Goal: Task Accomplishment & Management: Use online tool/utility

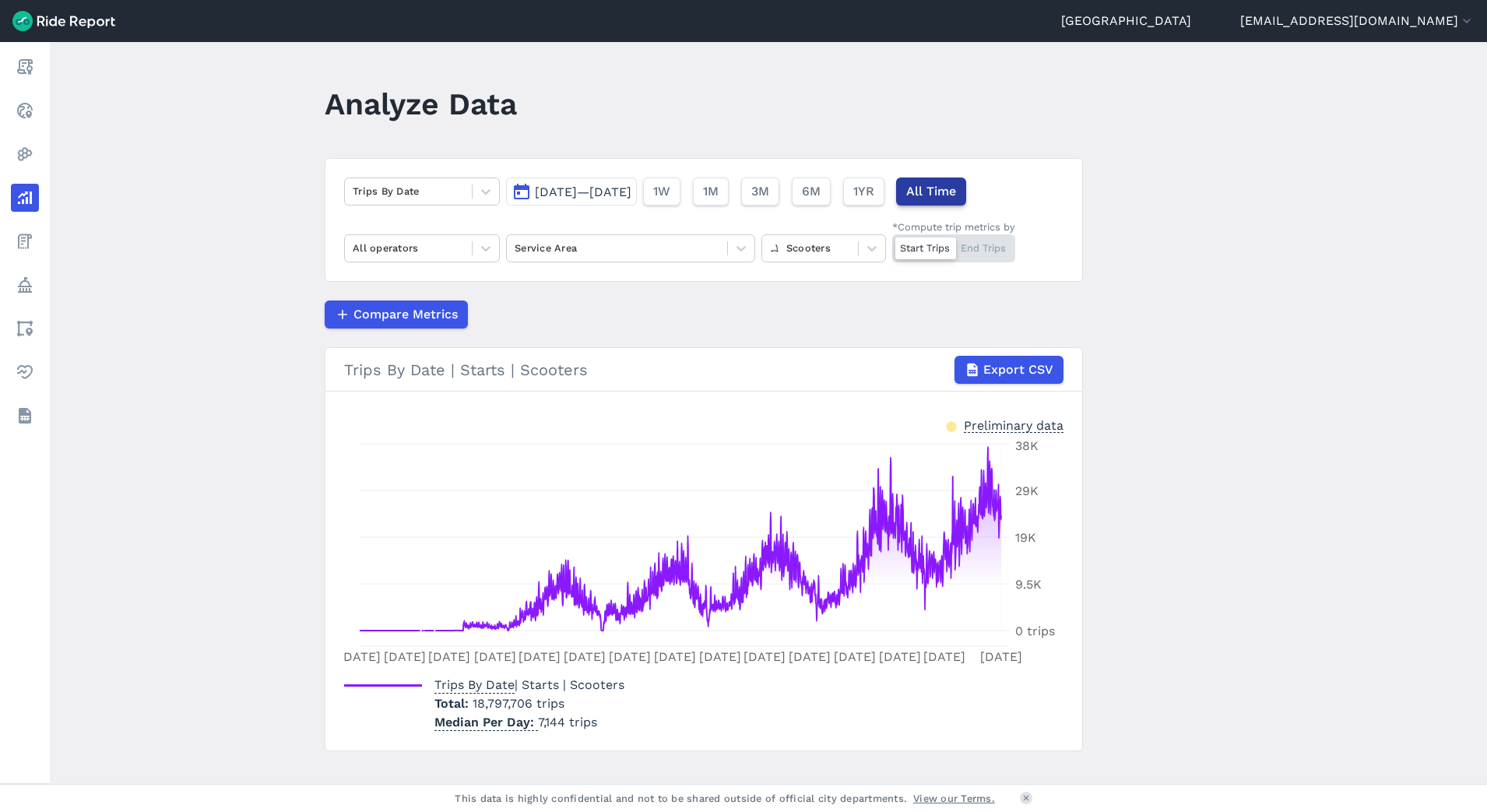
click at [956, 190] on span "All Time" at bounding box center [931, 190] width 50 height 18
click at [483, 189] on icon at bounding box center [486, 191] width 16 height 16
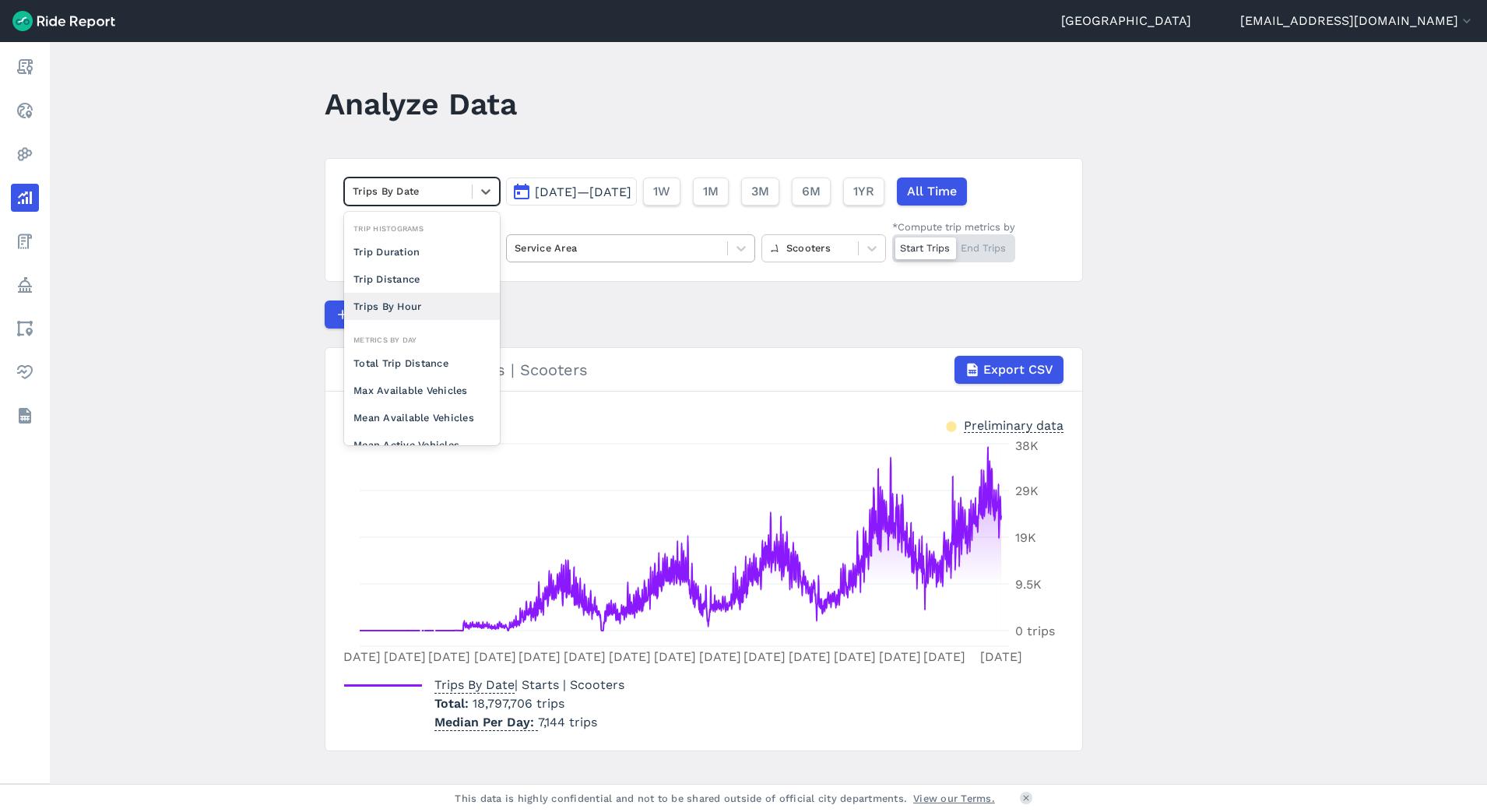
drag, startPoint x: 429, startPoint y: 305, endPoint x: 604, endPoint y: 252, distance: 182.8
click at [429, 305] on div "Trips By Hour" at bounding box center [422, 305] width 155 height 27
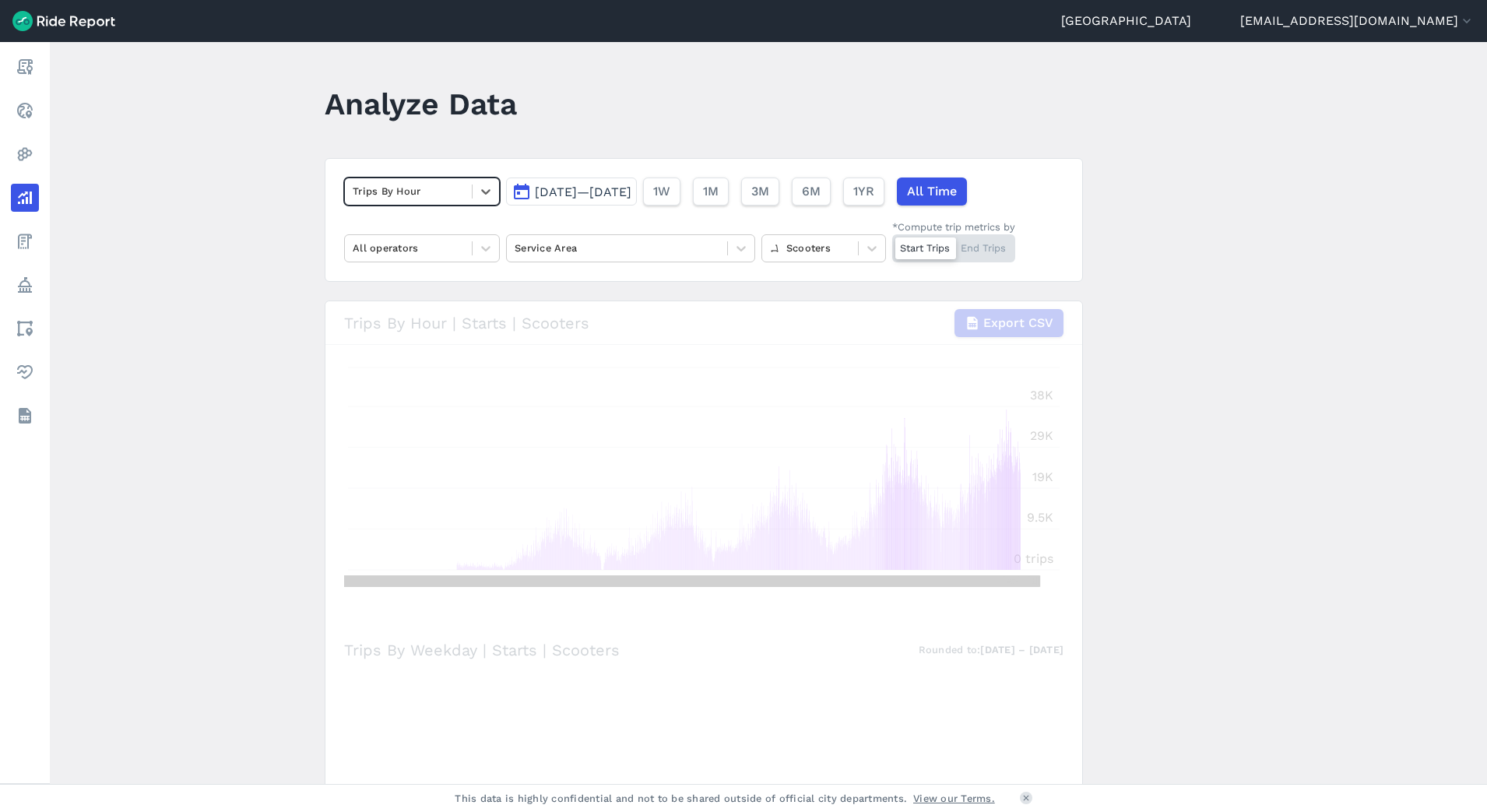
click at [637, 199] on button "Oct 1, 2019—Sep 9, 2025" at bounding box center [571, 191] width 131 height 28
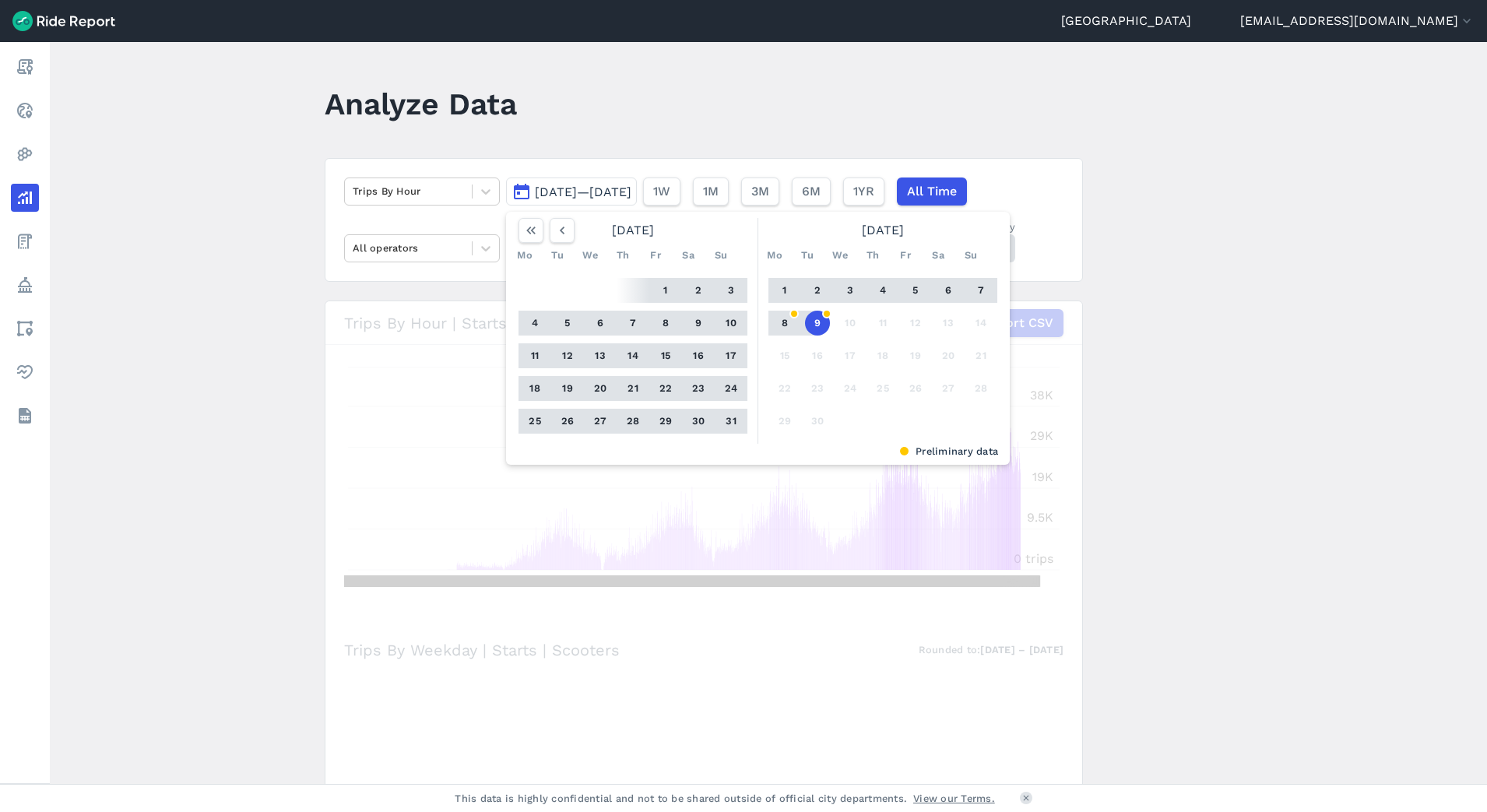
click at [610, 198] on span "Oct 1, 2019—Sep 9, 2025" at bounding box center [583, 191] width 97 height 15
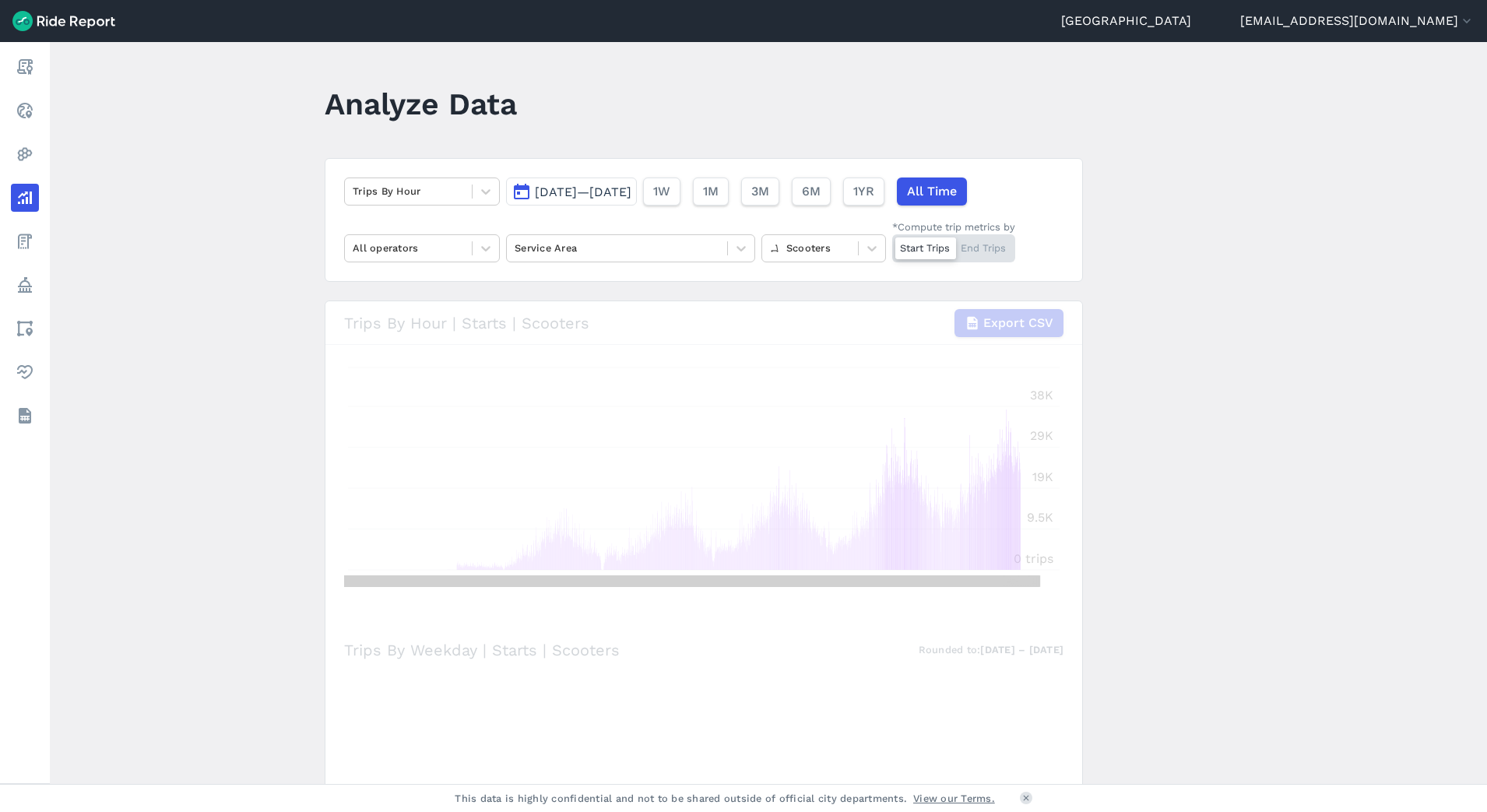
click at [606, 200] on button "Oct 1, 2019—Sep 9, 2025" at bounding box center [571, 191] width 131 height 28
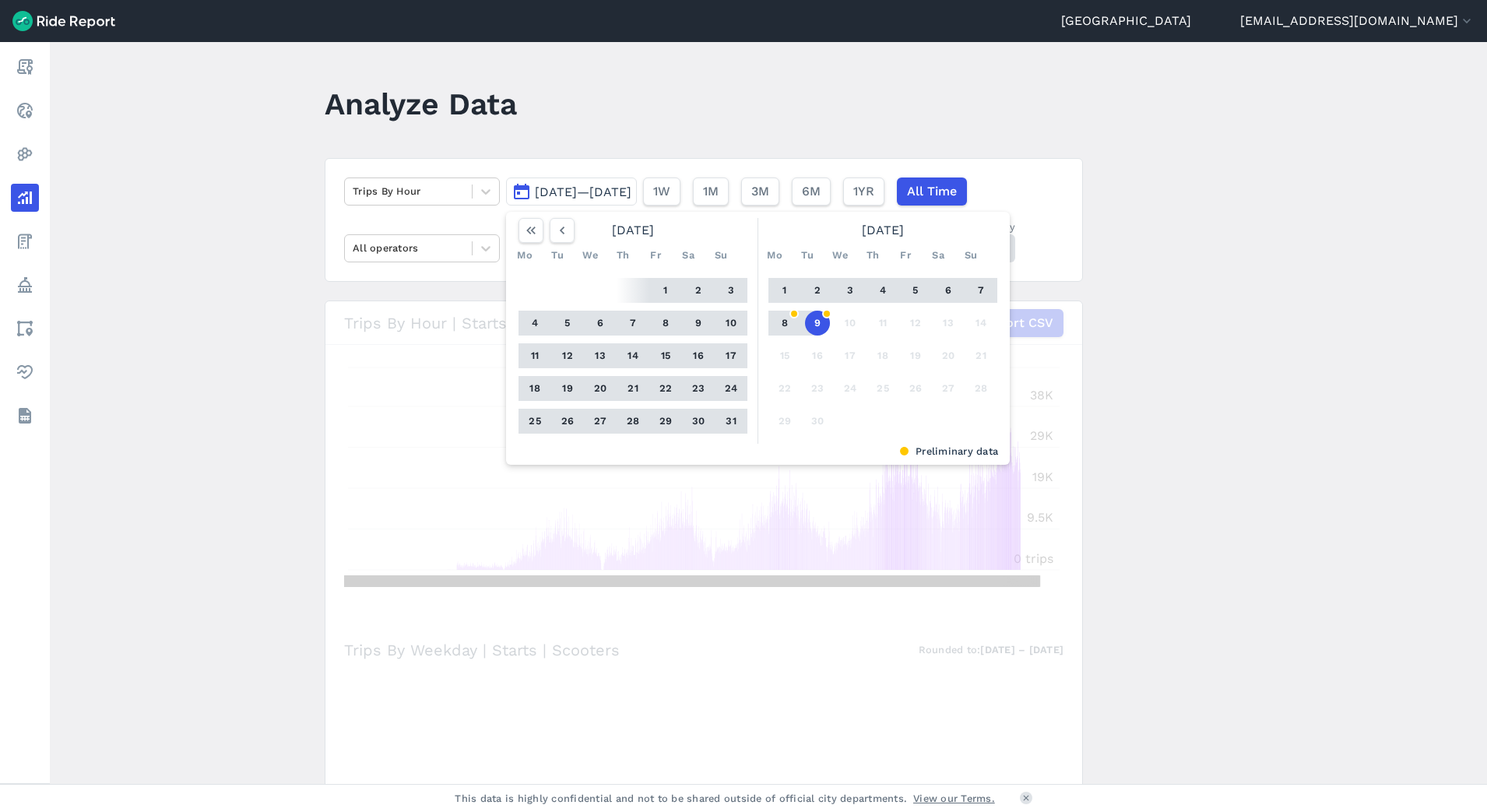
click at [632, 197] on span "Oct 1, 2019—Sep 9, 2025" at bounding box center [583, 191] width 97 height 15
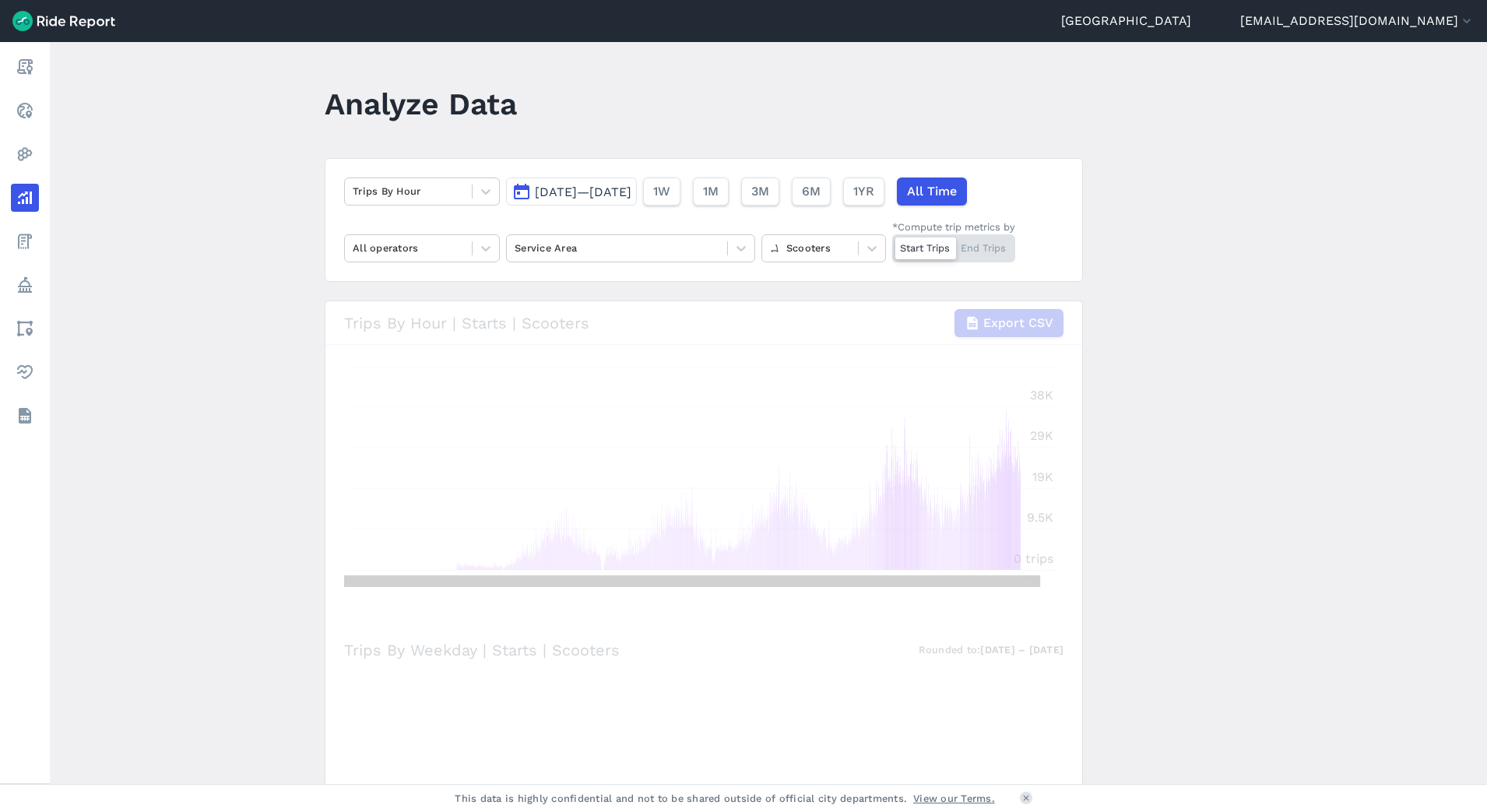
click at [632, 197] on span "Oct 1, 2019—Sep 9, 2025" at bounding box center [583, 191] width 97 height 15
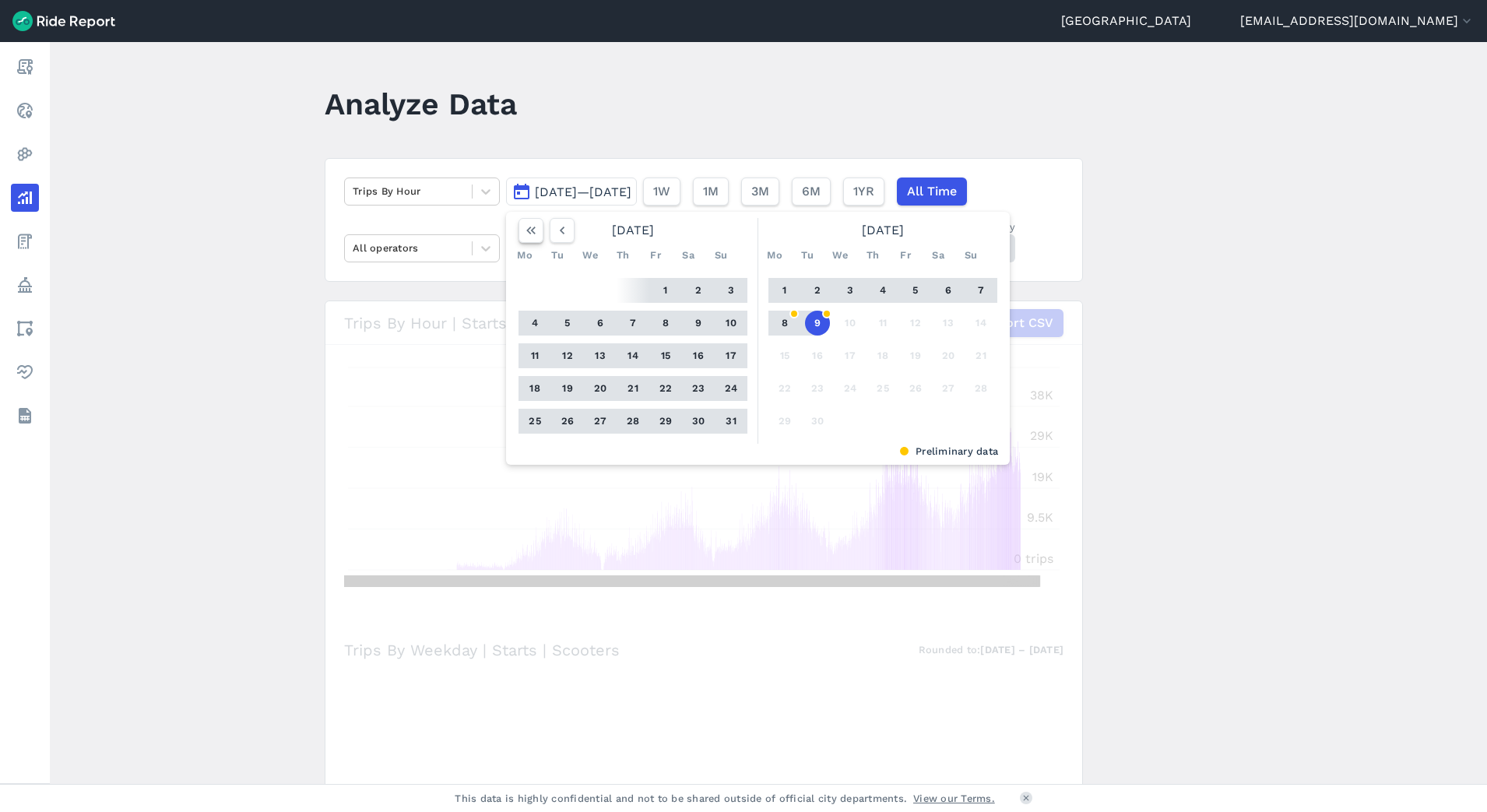
click at [531, 234] on icon "button" at bounding box center [531, 231] width 16 height 16
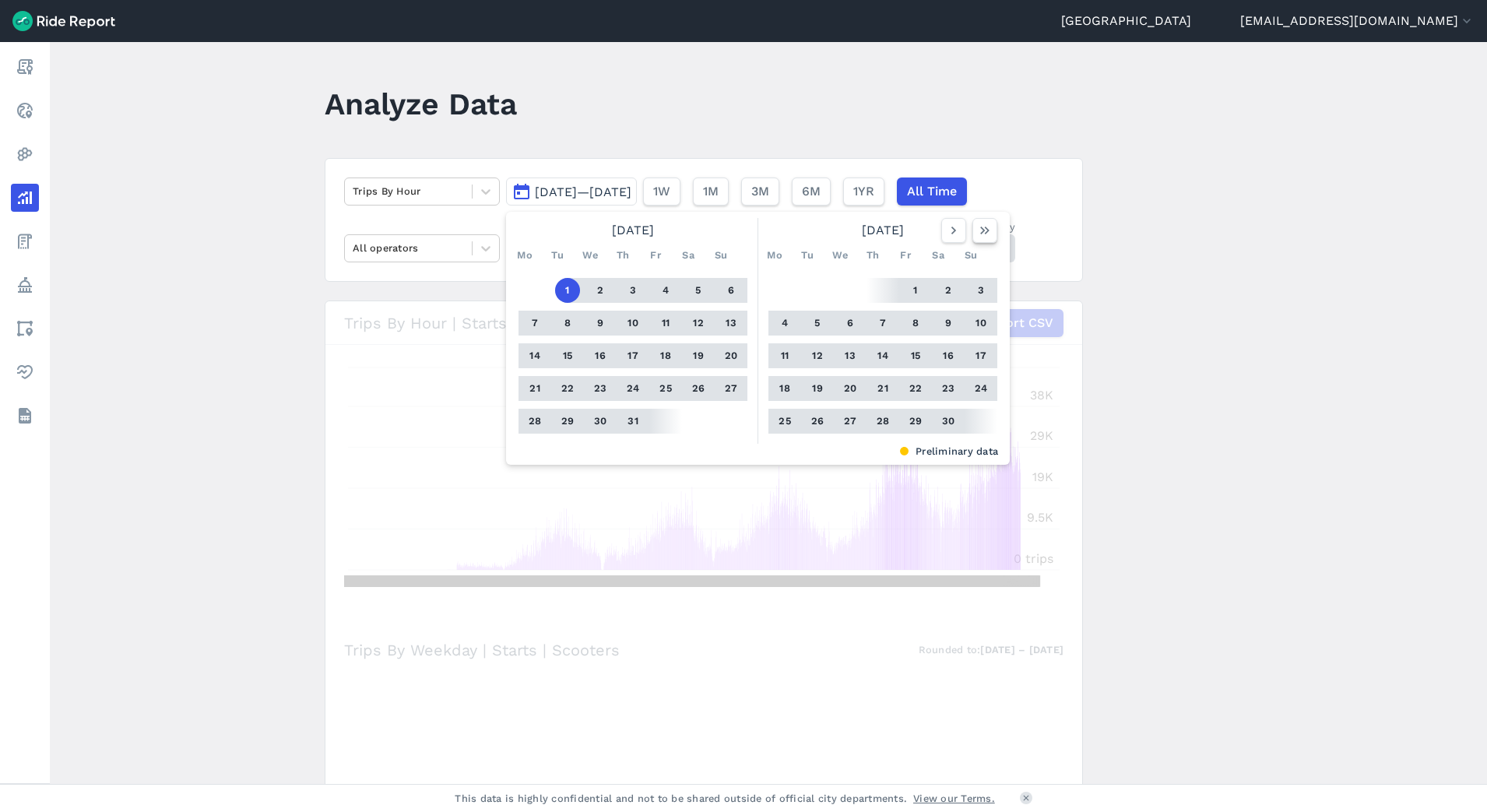
click at [978, 235] on icon "button" at bounding box center [985, 231] width 16 height 16
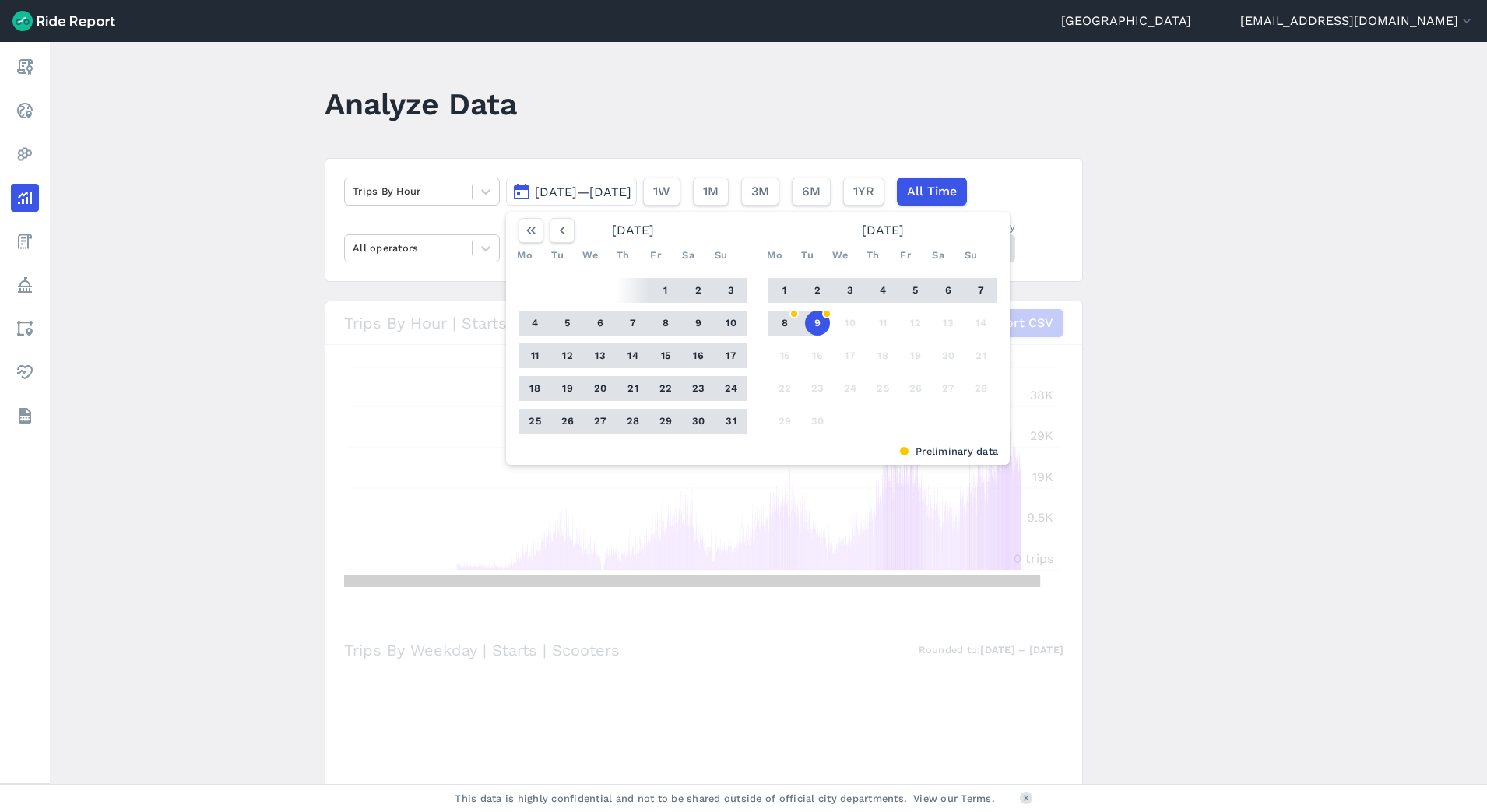
click at [632, 196] on span "Oct 1, 2019—Sep 9, 2025" at bounding box center [583, 191] width 97 height 15
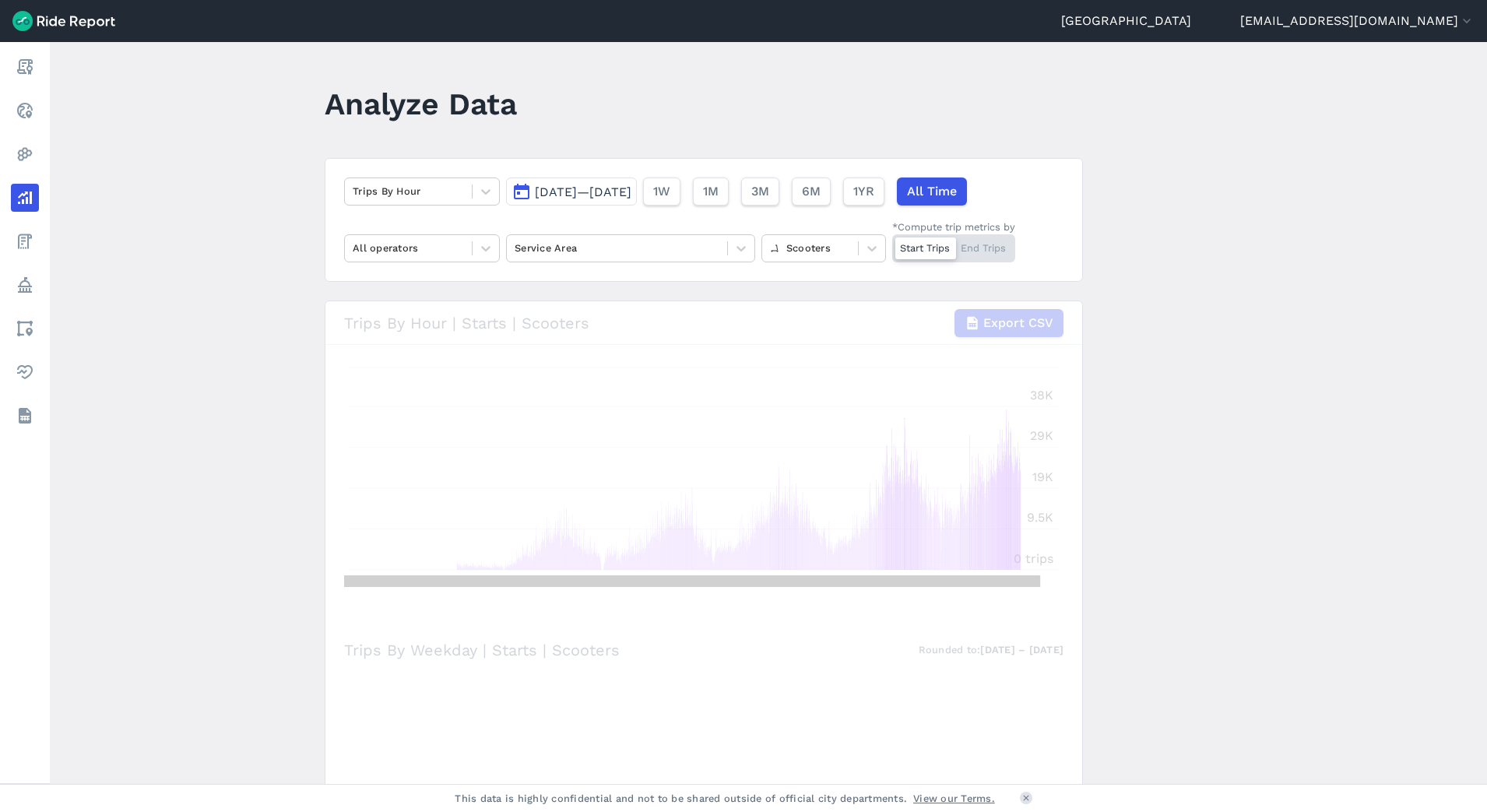
click at [632, 196] on span "Oct 1, 2019—Sep 9, 2025" at bounding box center [583, 191] width 97 height 15
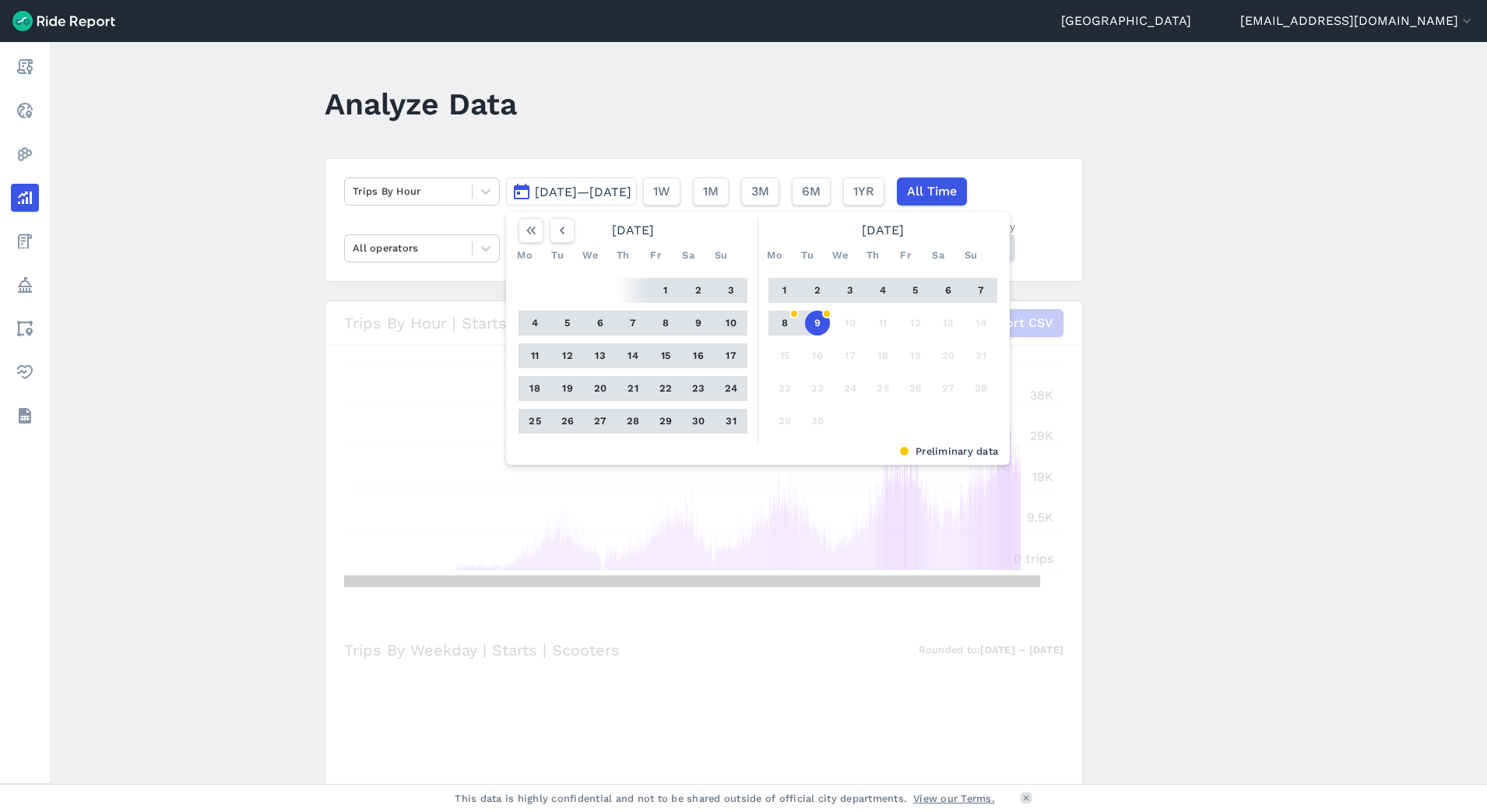
click at [728, 420] on button "31" at bounding box center [731, 420] width 25 height 25
click at [632, 196] on span "Oct 1, 2019—Sep 9, 2025" at bounding box center [583, 191] width 97 height 15
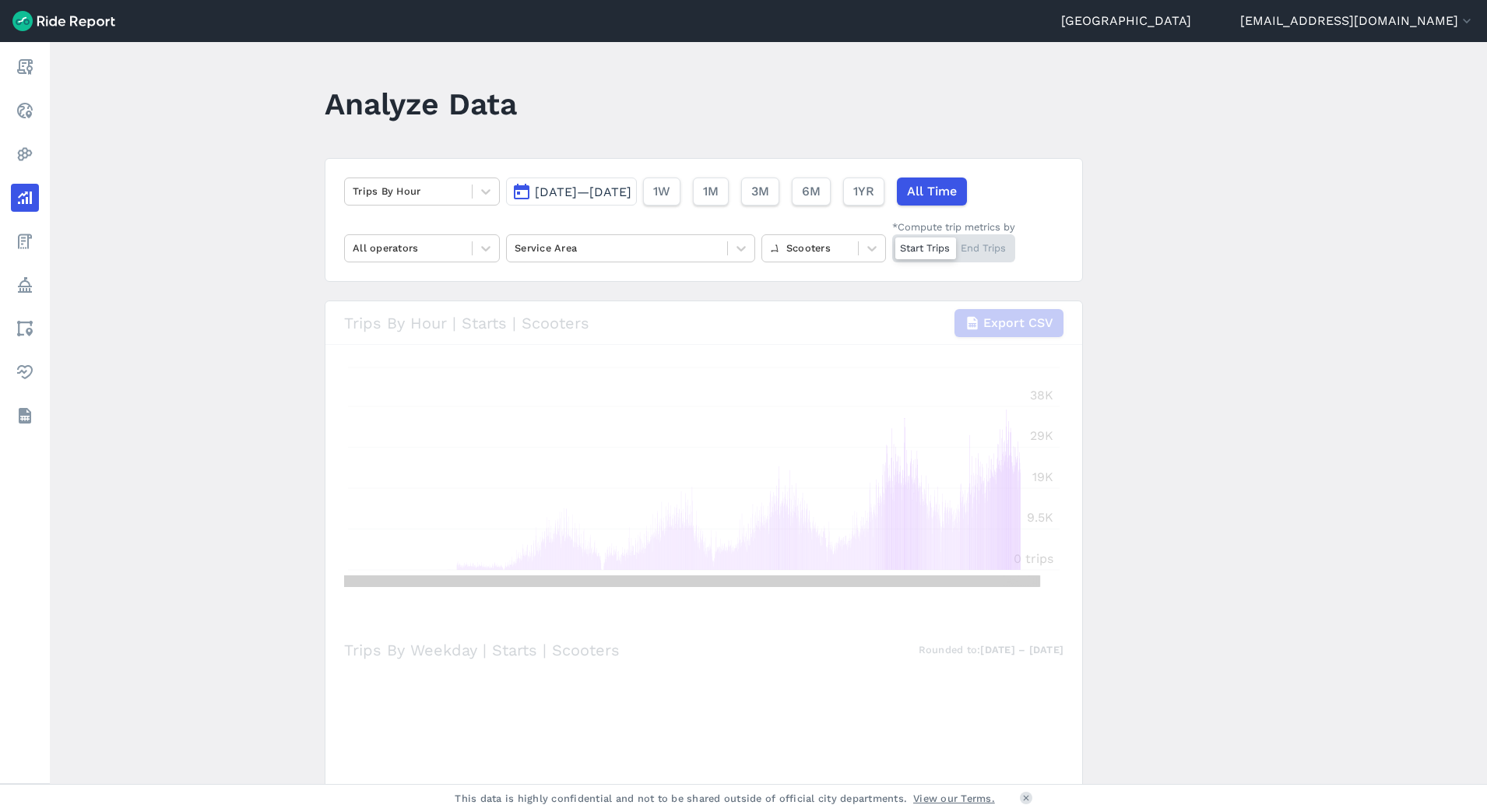
click at [632, 196] on span "Oct 1, 2019—Sep 9, 2025" at bounding box center [583, 191] width 97 height 15
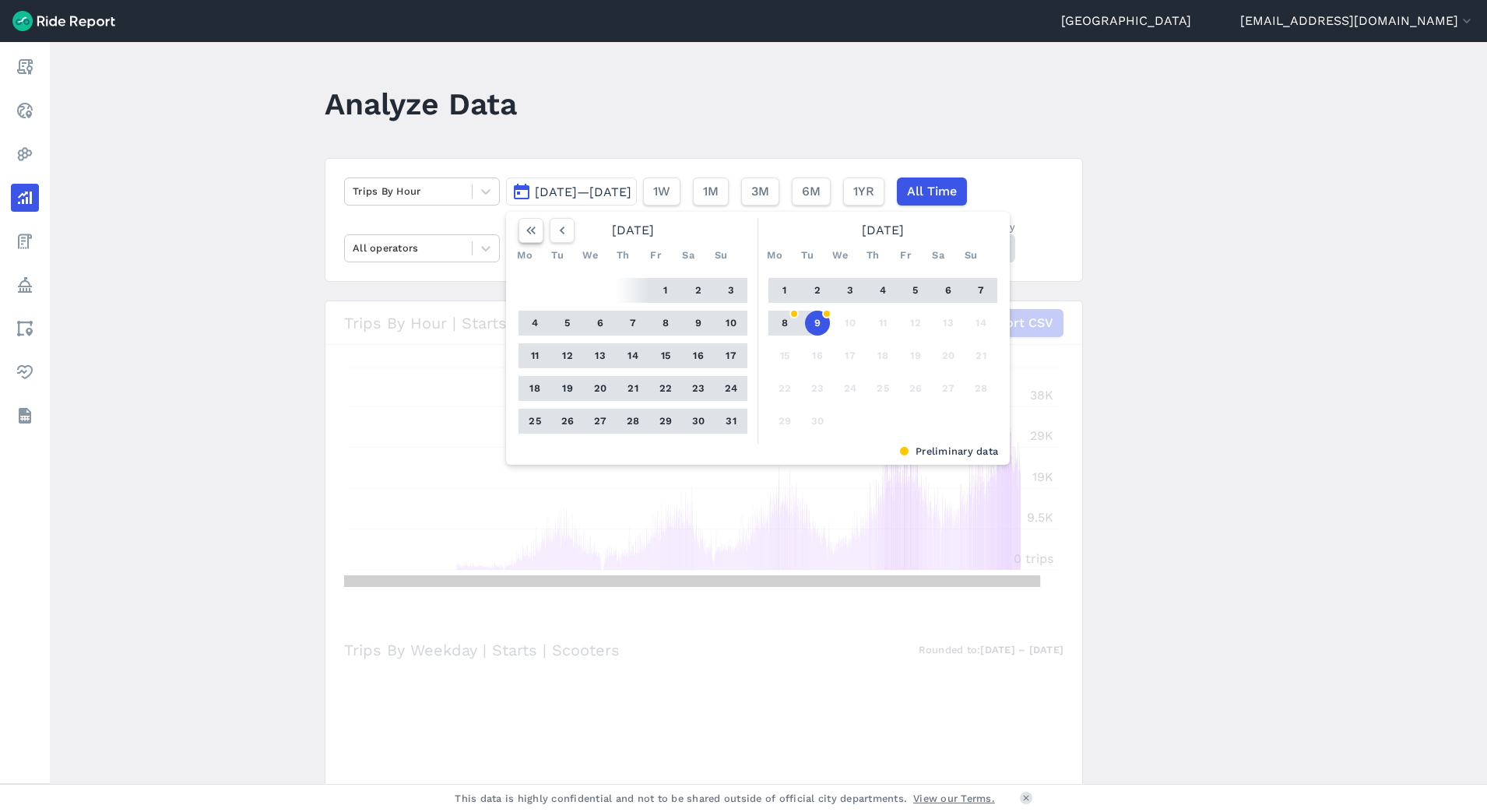
click at [536, 234] on icon "button" at bounding box center [531, 231] width 16 height 16
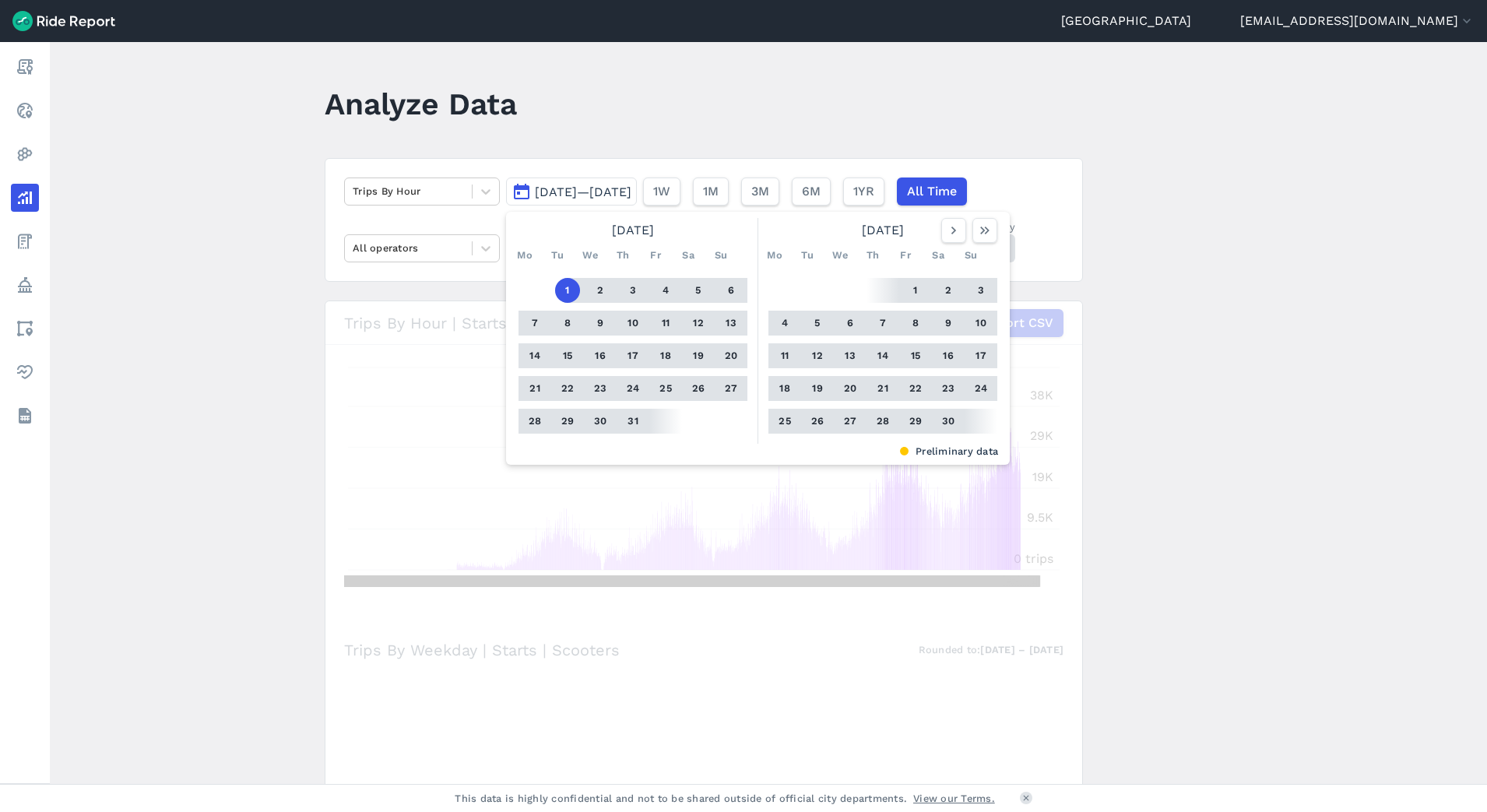
click at [921, 147] on main "Analyze Data Trips By Hour Oct 1, 2019—Sep 9, 2025 October 2019 Mo Tu We Th Fr …" at bounding box center [769, 413] width 1437 height 742
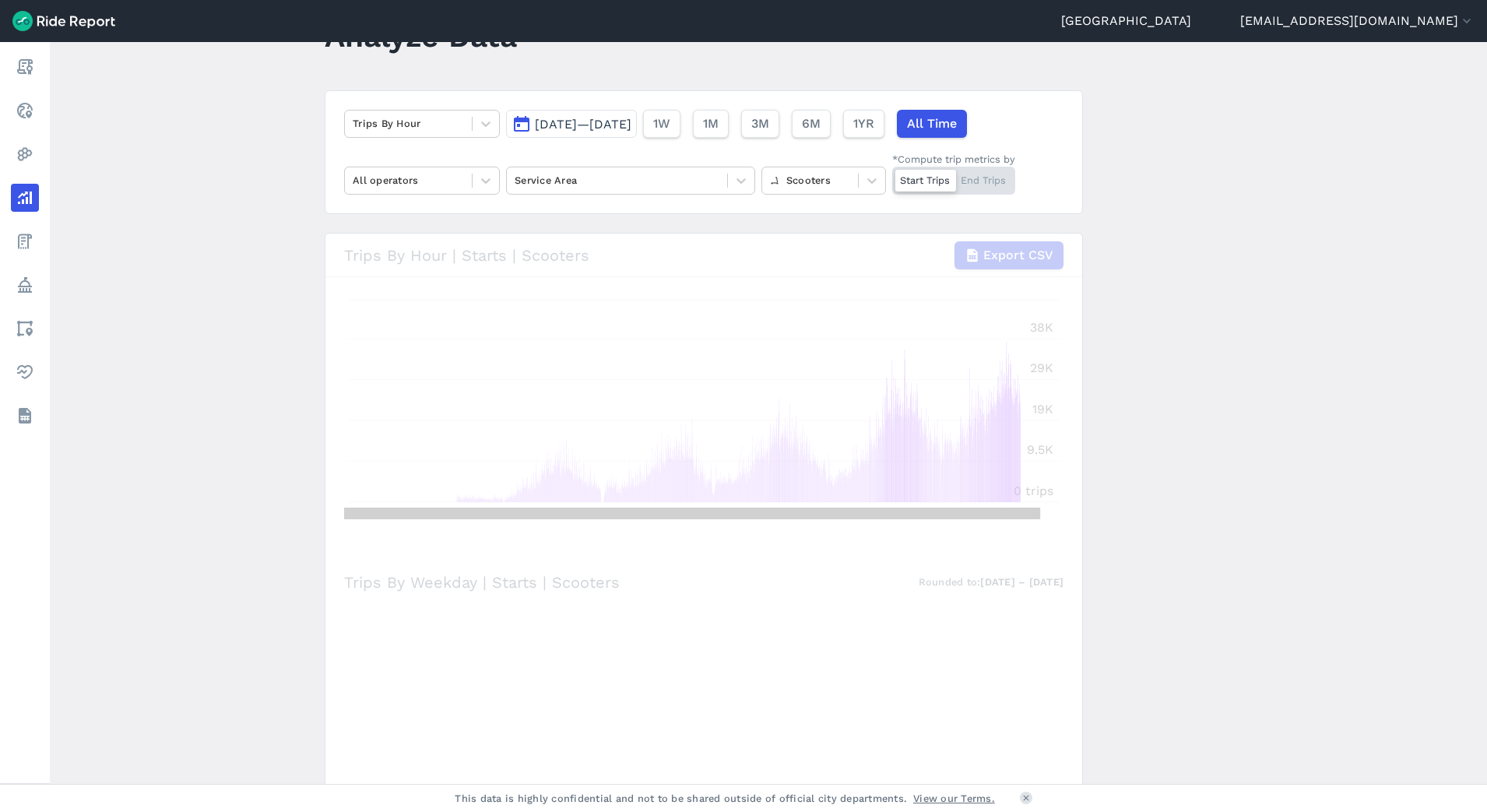
scroll to position [97, 0]
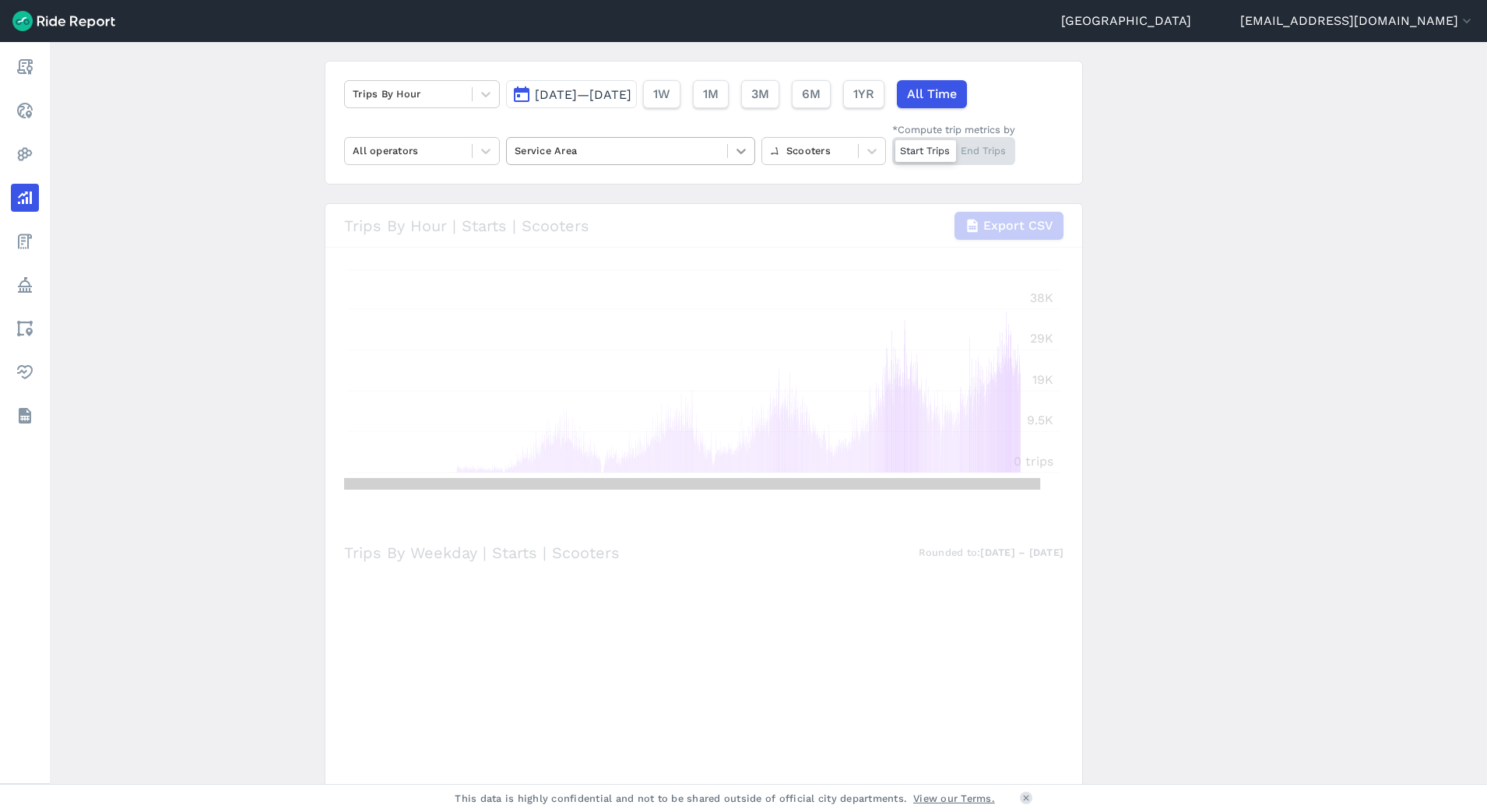
click at [739, 154] on icon at bounding box center [741, 151] width 16 height 16
click at [674, 120] on div "Trips By Hour Oct 1, 2019—Sep 9, 2025 1W 1M 3M 6M 1YR All Time All operators Se…" at bounding box center [704, 122] width 758 height 124
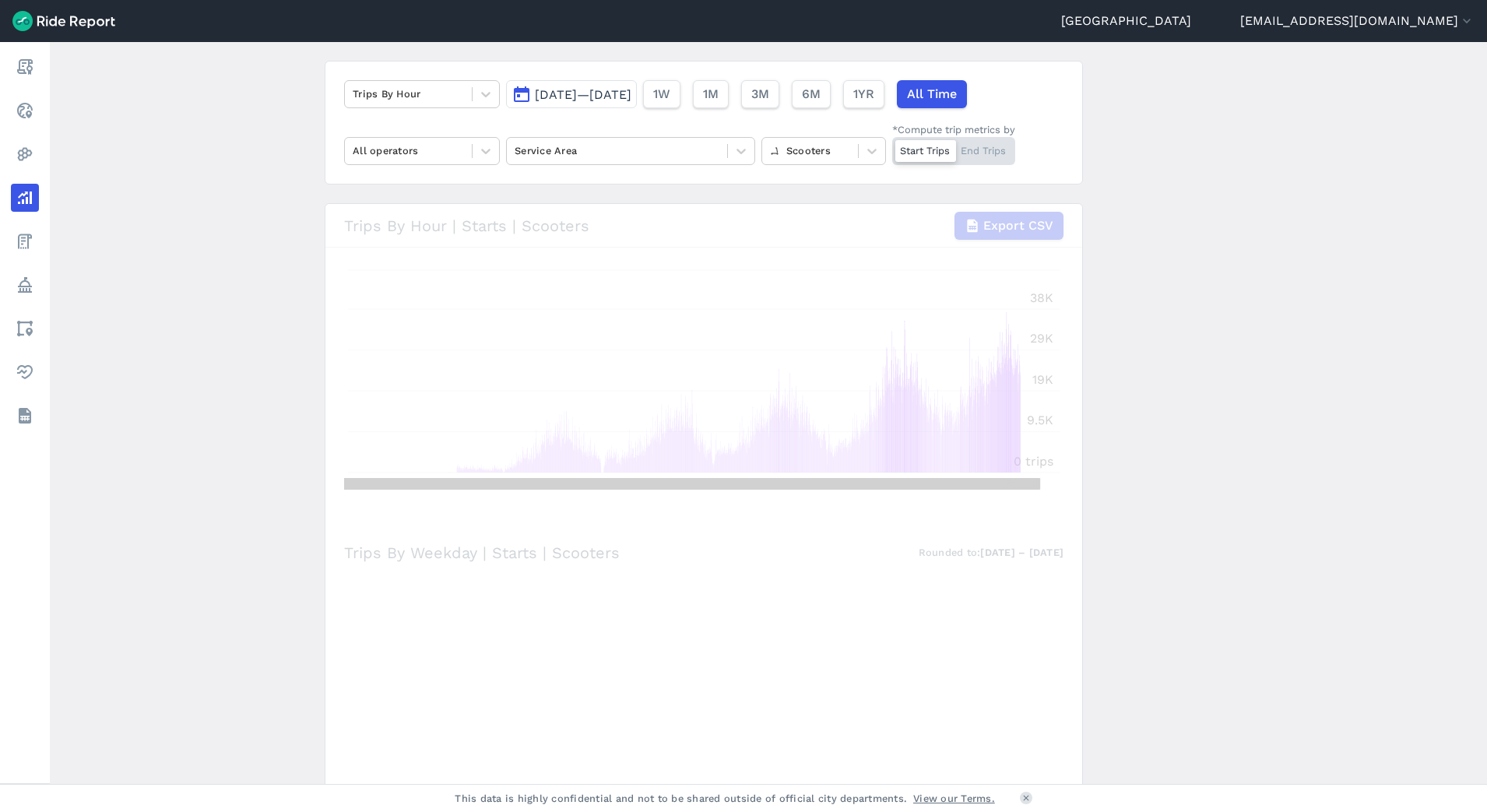
click at [1280, 314] on main "Analyze Data Trips By Hour Oct 1, 2019—Sep 9, 2025 1W 1M 3M 6M 1YR All Time All…" at bounding box center [769, 413] width 1437 height 742
click at [984, 147] on div "Start Trips End Trips" at bounding box center [954, 151] width 123 height 28
click at [892, 147] on input "*Compute trip metrics by Start Trips End Trips" at bounding box center [892, 142] width 0 height 11
click at [935, 143] on div "Start Trips End Trips" at bounding box center [954, 151] width 123 height 28
click at [892, 143] on input "*Compute trip metrics by Start Trips End Trips" at bounding box center [892, 142] width 0 height 11
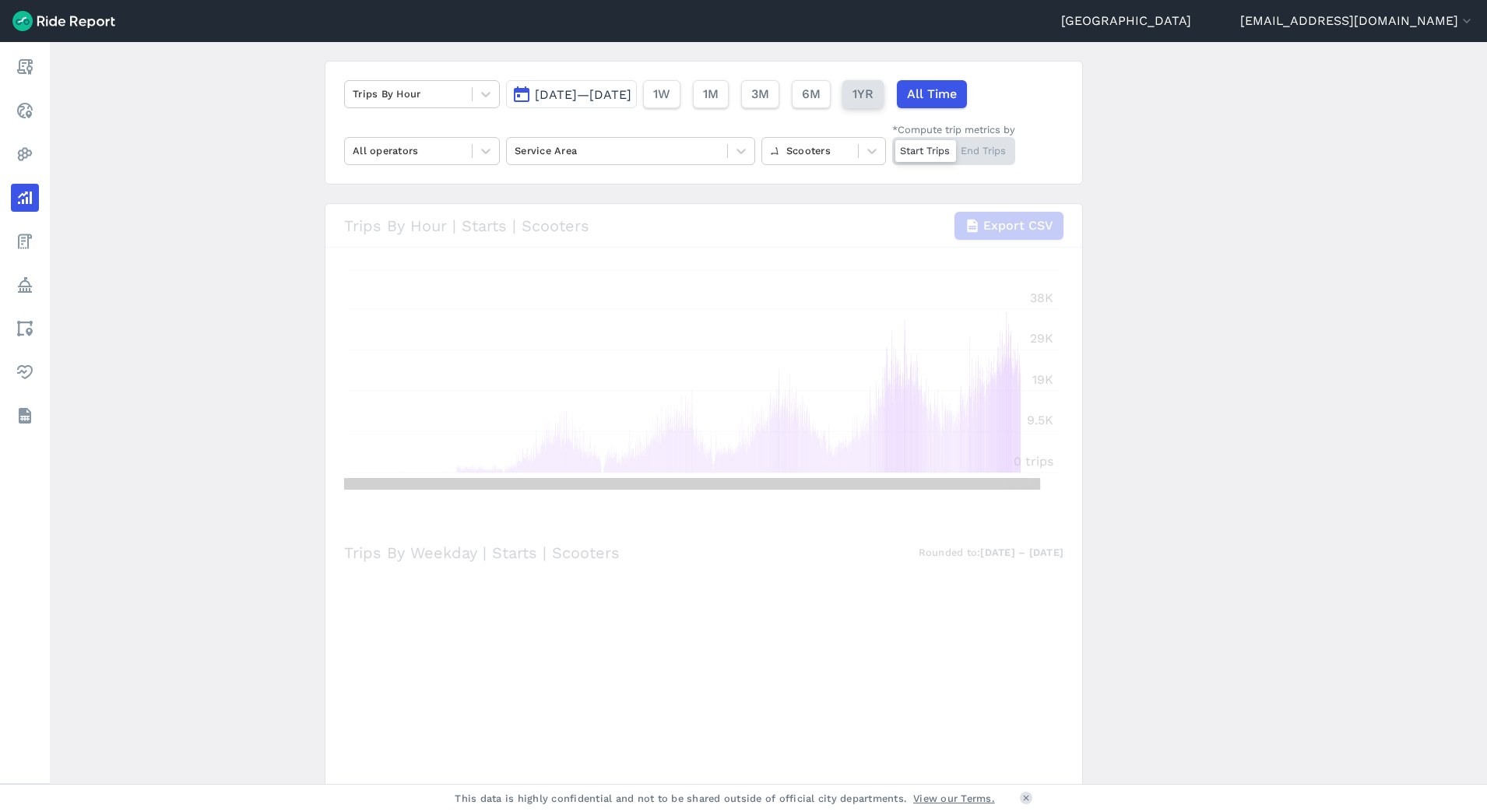
click at [874, 97] on span "1YR" at bounding box center [863, 94] width 21 height 18
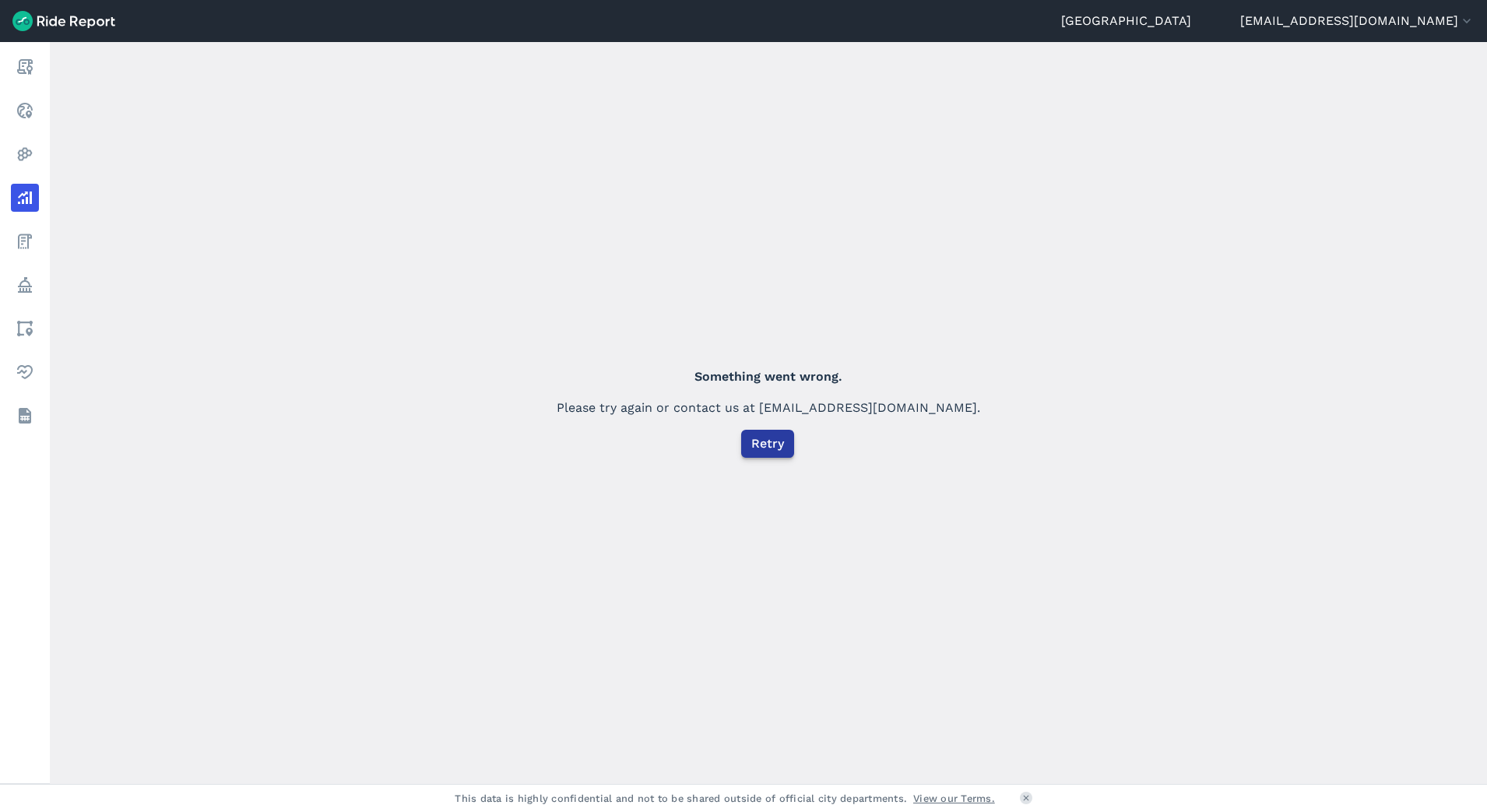
click at [778, 449] on span "Retry" at bounding box center [767, 443] width 32 height 18
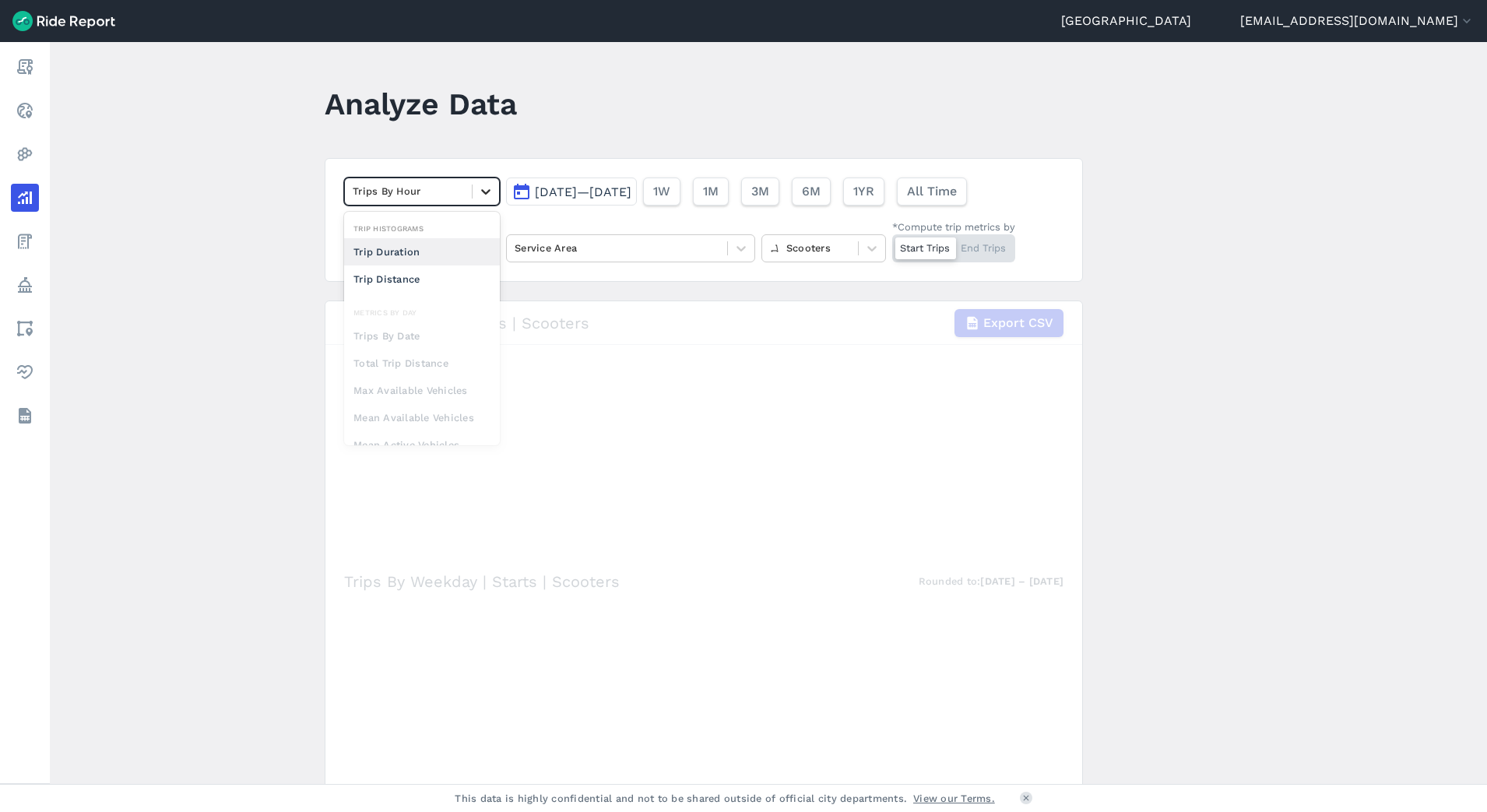
click at [483, 192] on icon at bounding box center [486, 191] width 10 height 5
click at [466, 167] on div "option Trip Duration focused, 0 of 2. 10 results available. Use Up and Down to …" at bounding box center [704, 219] width 758 height 124
click at [478, 247] on icon at bounding box center [486, 248] width 16 height 16
click at [298, 176] on main "Analyze Data Trips By Hour [DATE]—[DATE] 1W 1M 3M 6M 1YR All Time All operators…" at bounding box center [769, 413] width 1437 height 742
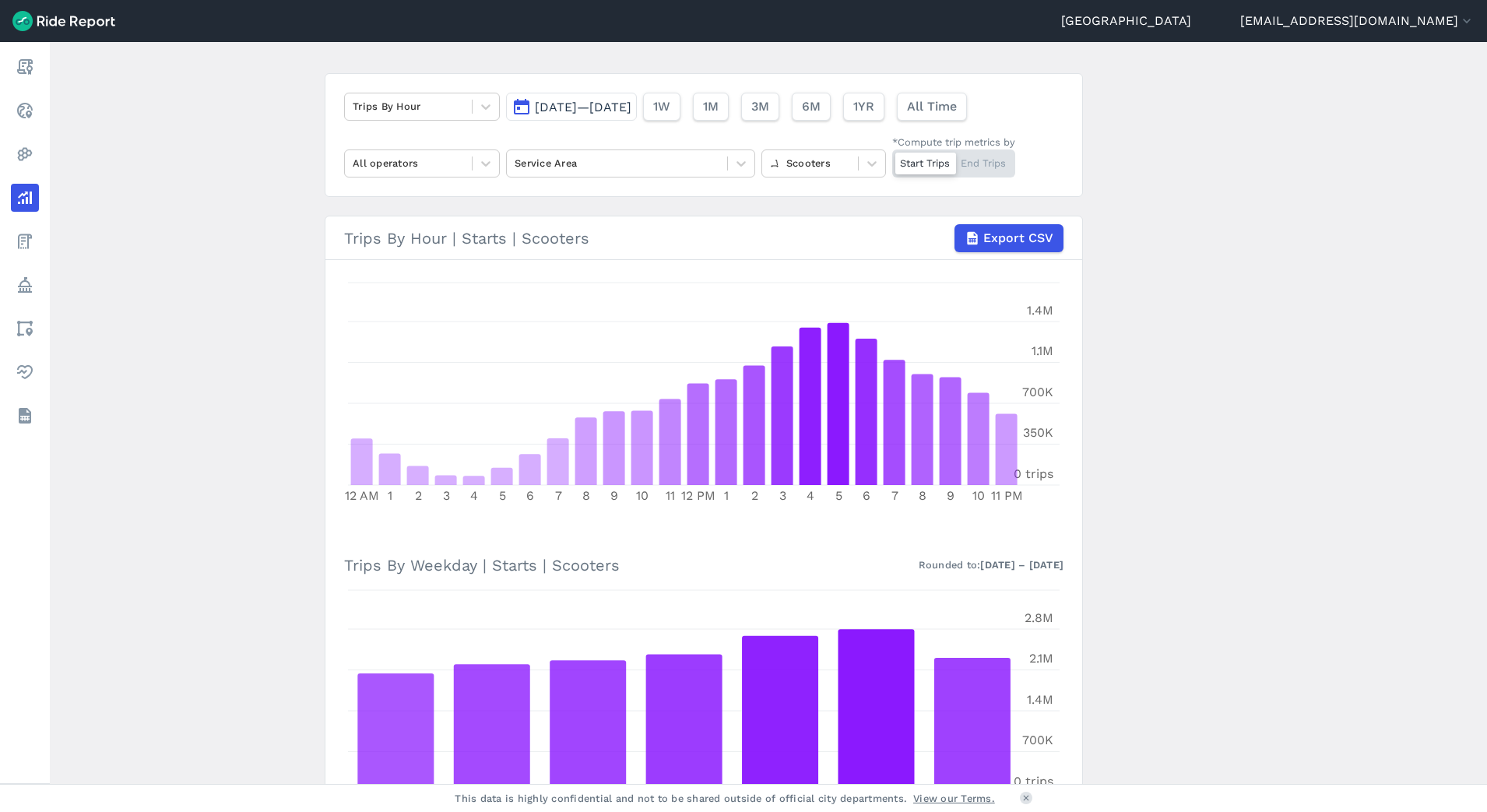
scroll to position [80, 0]
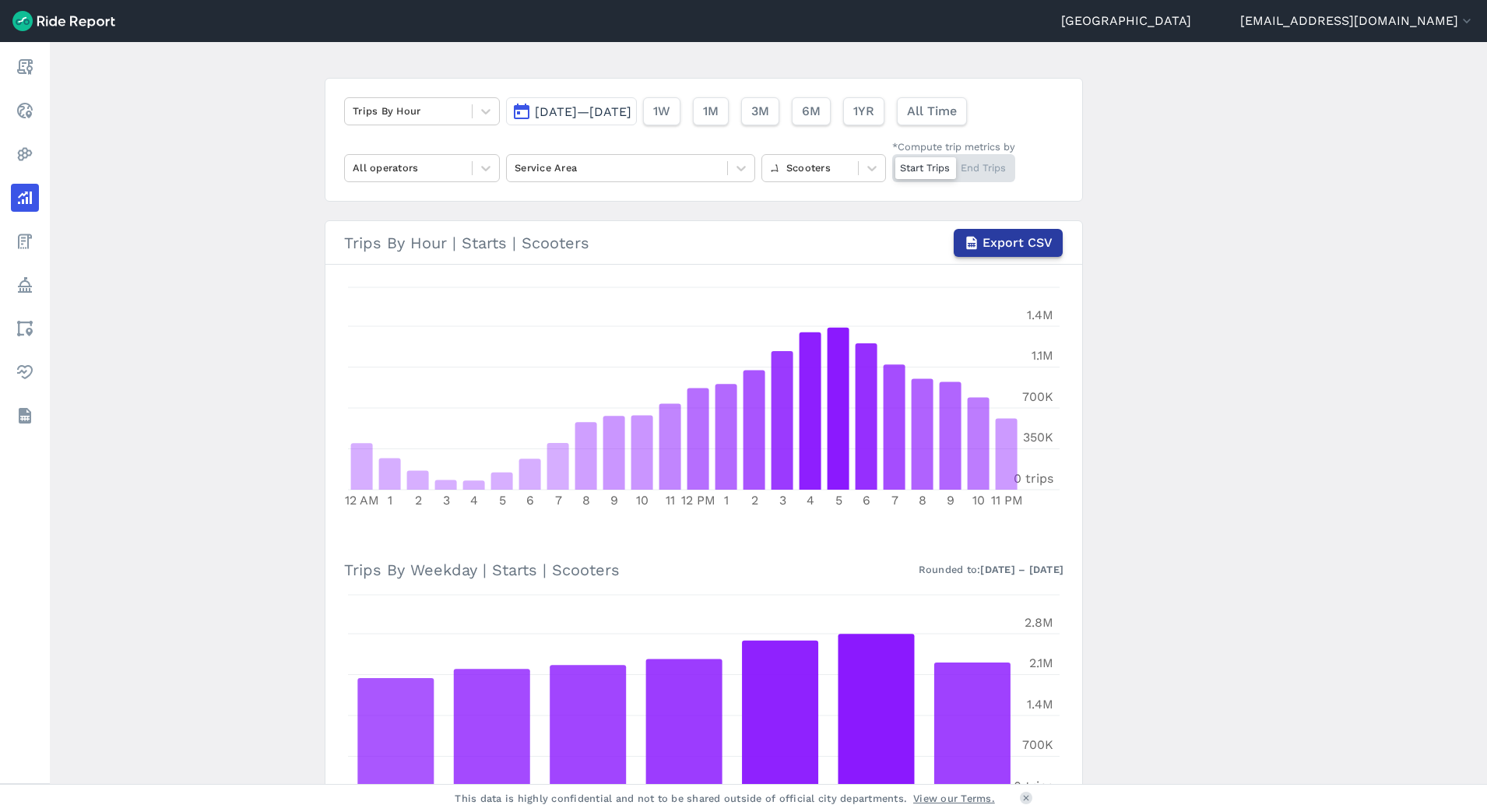
click at [1038, 241] on span "Export CSV" at bounding box center [1018, 242] width 70 height 18
